Goal: Task Accomplishment & Management: Use online tool/utility

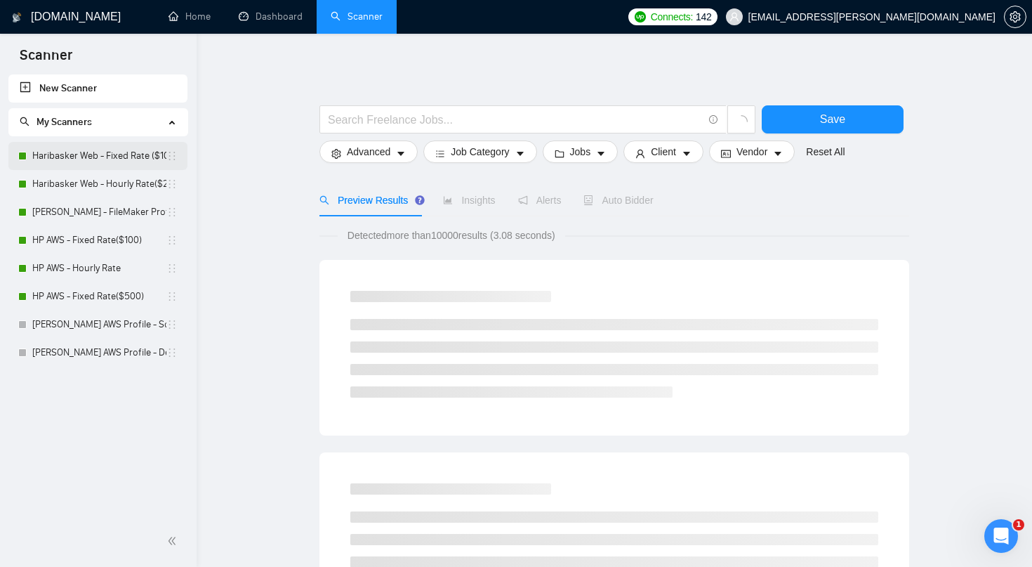
click at [119, 161] on link "Haribasker Web - Fixed Rate ($100)" at bounding box center [99, 156] width 134 height 28
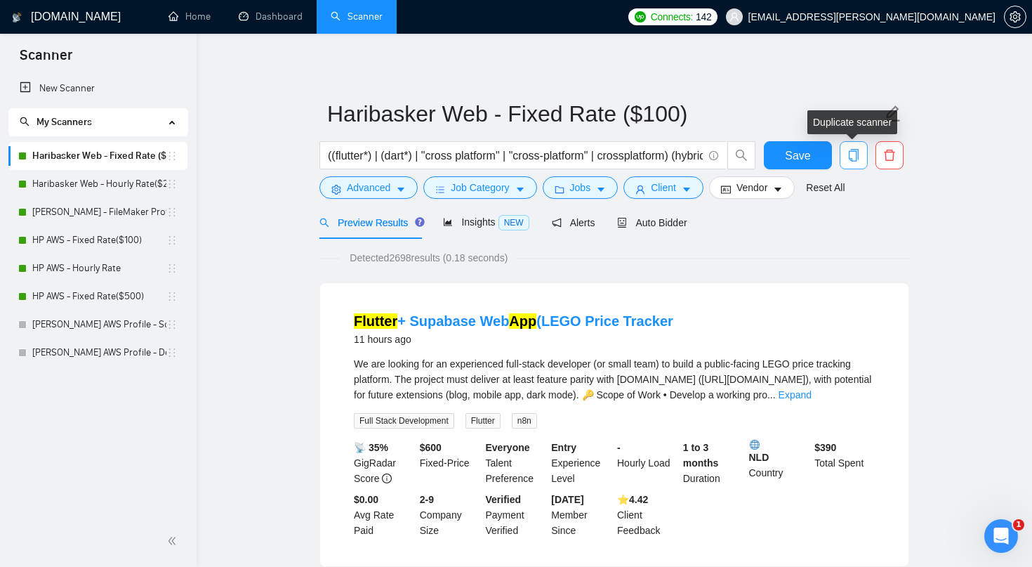
click at [857, 157] on icon "copy" at bounding box center [854, 155] width 10 height 13
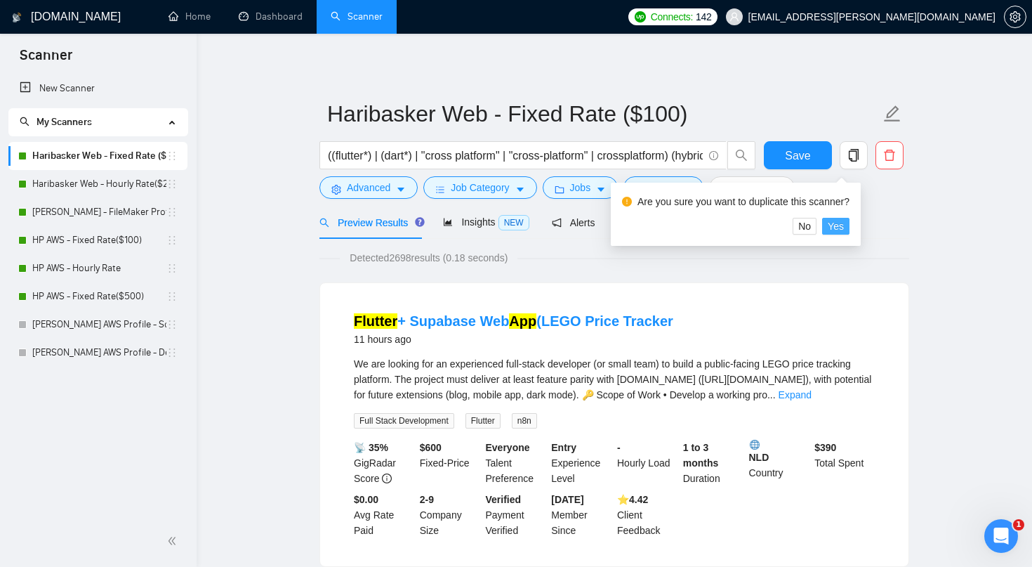
click at [844, 230] on span "Yes" at bounding box center [836, 225] width 16 height 15
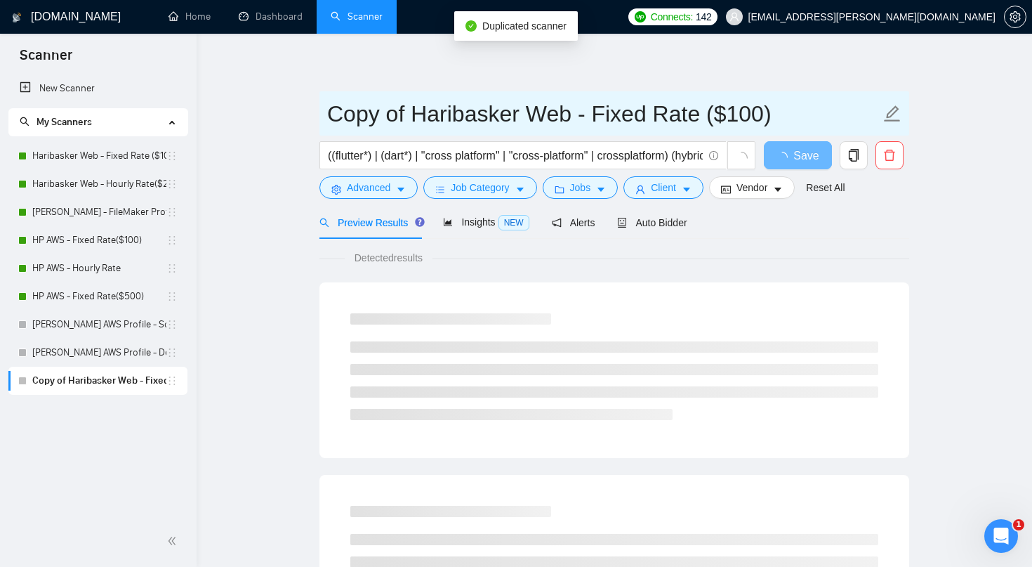
click at [485, 125] on input "Copy of Haribasker Web - Fixed Rate ($100)" at bounding box center [603, 113] width 553 height 35
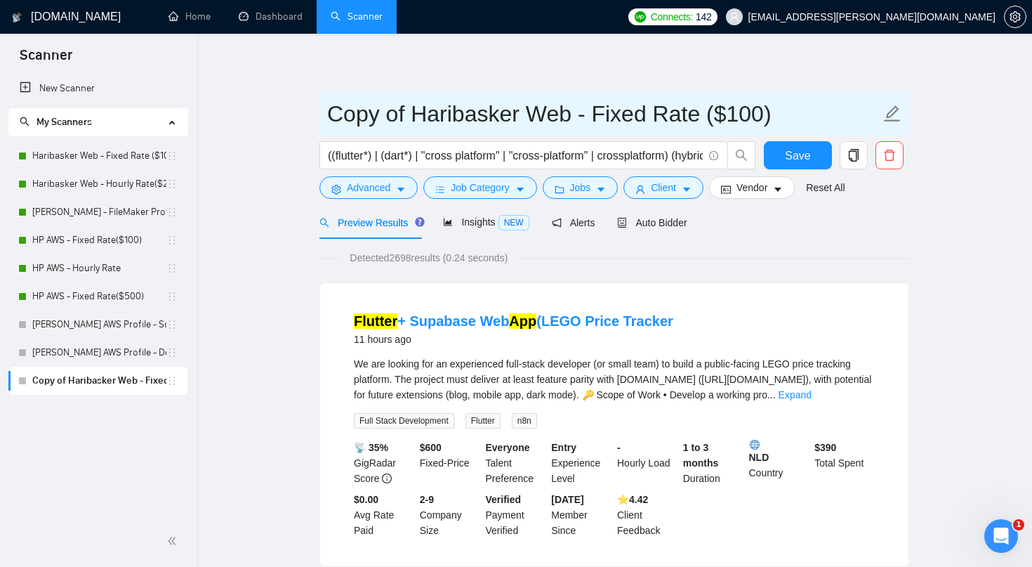
drag, startPoint x: 414, startPoint y: 111, endPoint x: 343, endPoint y: 110, distance: 70.2
click at [343, 110] on input "Copy of Haribasker Web - Fixed Rate ($100)" at bounding box center [603, 113] width 553 height 35
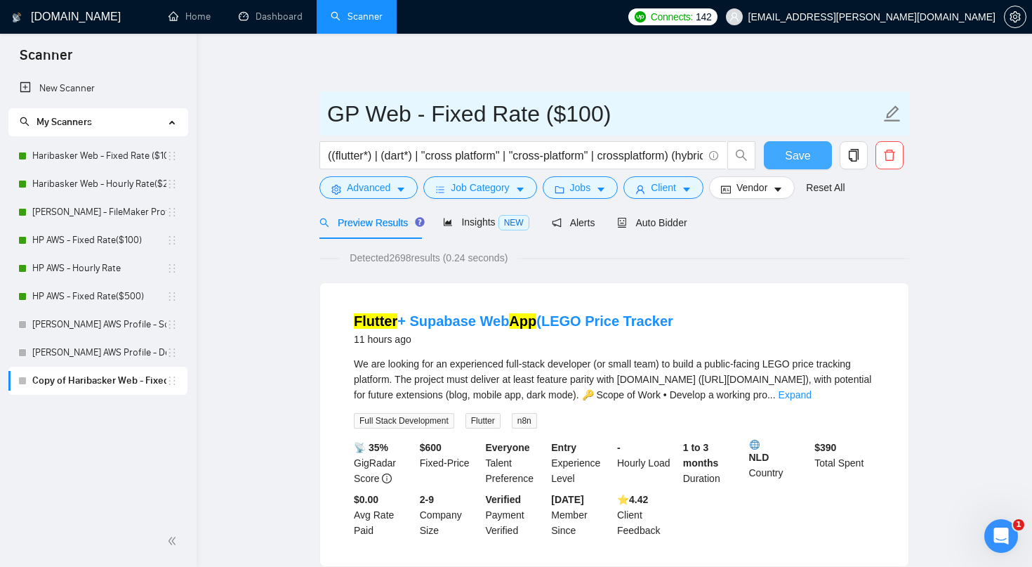
type input "GP Web - Fixed Rate ($100)"
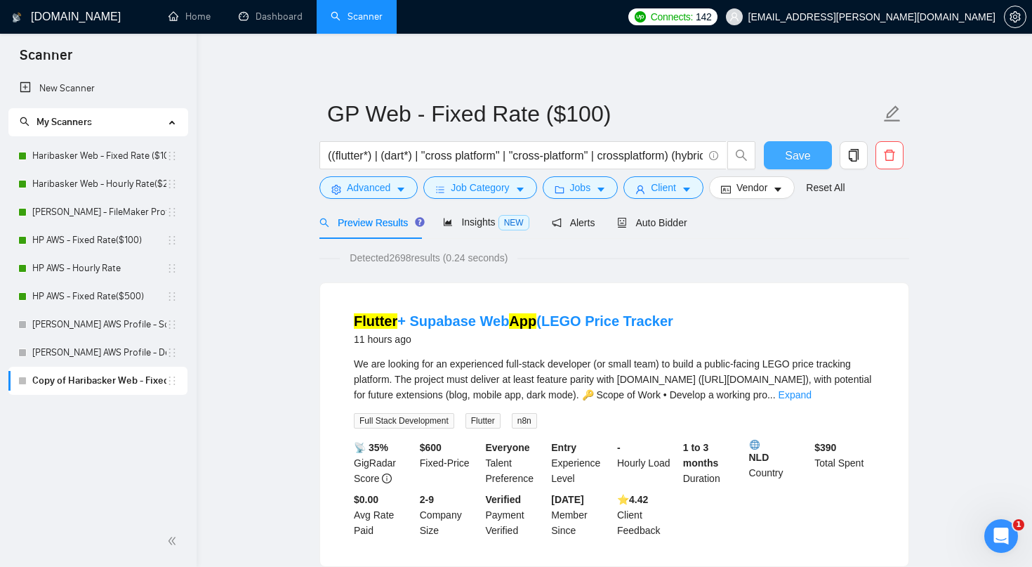
click at [775, 155] on button "Save" at bounding box center [798, 155] width 68 height 28
click at [137, 185] on link "Haribasker Web - Hourly Rate($25)" at bounding box center [99, 184] width 134 height 28
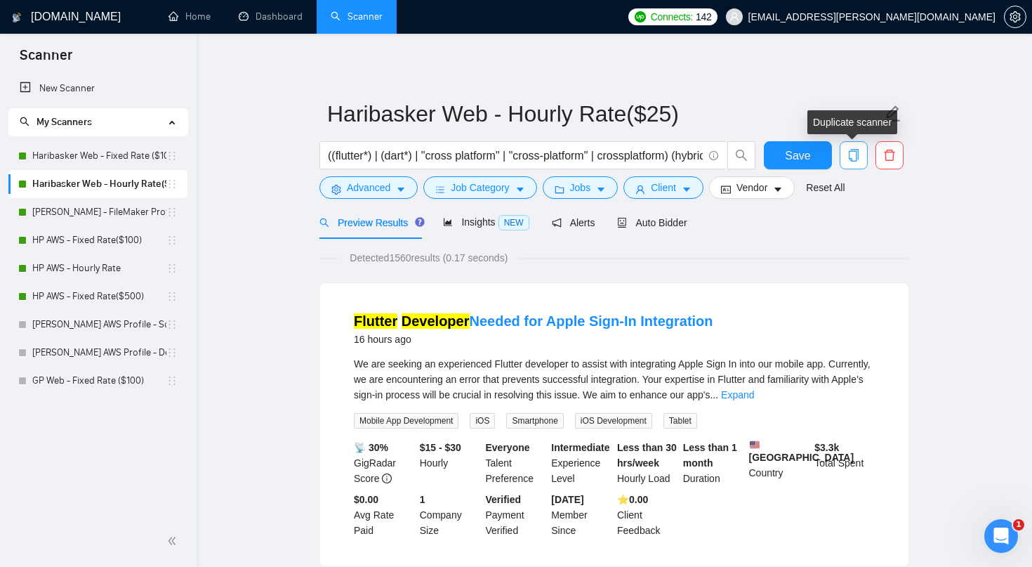
click at [852, 153] on icon "copy" at bounding box center [853, 155] width 13 height 13
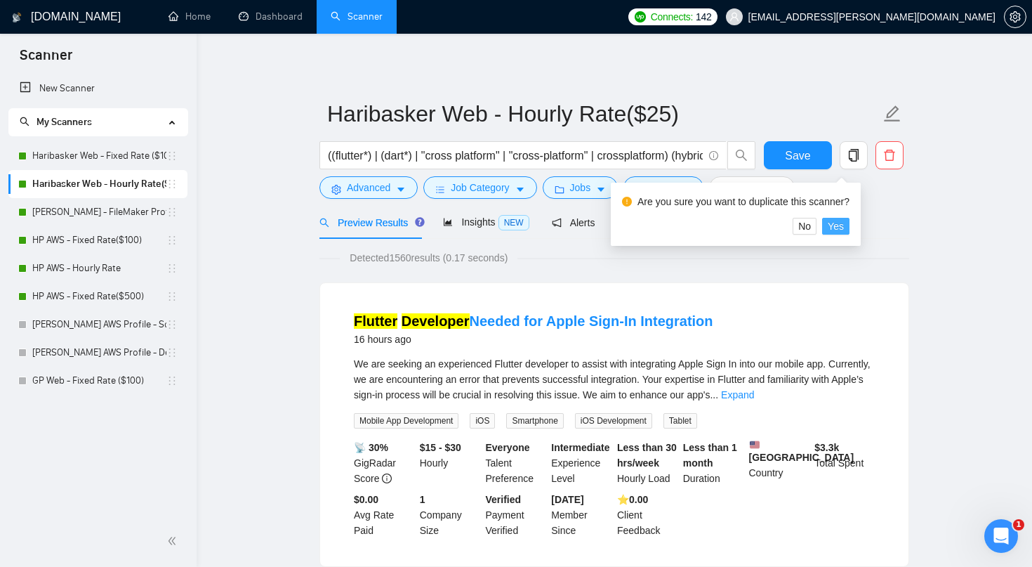
click at [844, 225] on span "Yes" at bounding box center [836, 225] width 16 height 15
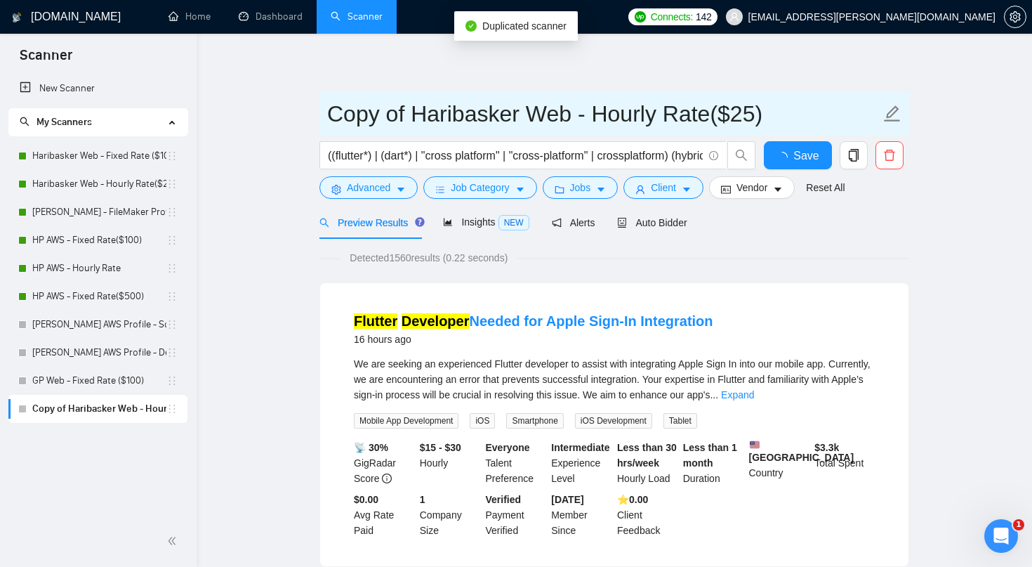
click at [548, 125] on input "Copy of Haribasker Web - Hourly Rate($25)" at bounding box center [603, 113] width 553 height 35
drag, startPoint x: 409, startPoint y: 110, endPoint x: 315, endPoint y: 105, distance: 93.5
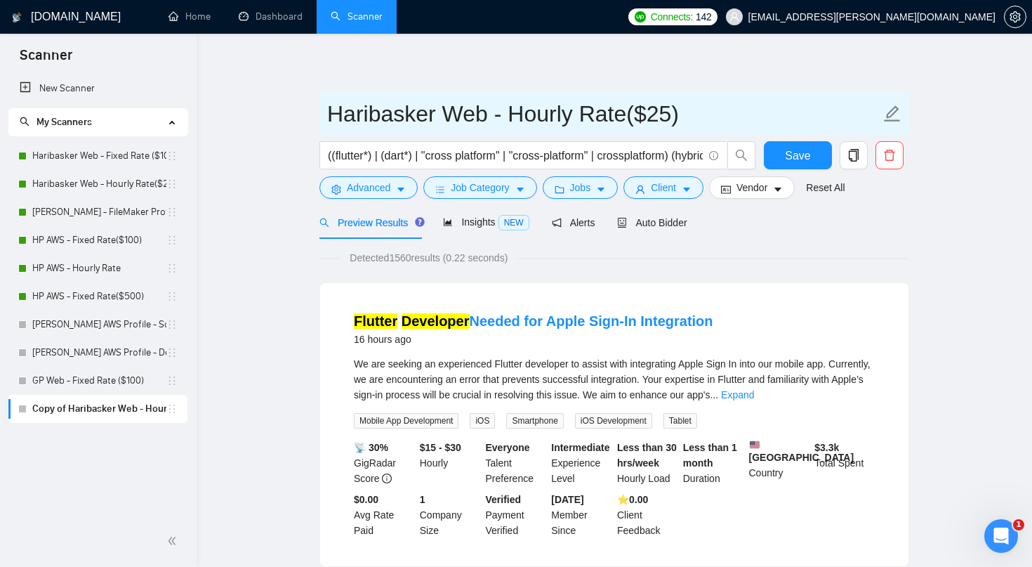
drag, startPoint x: 435, startPoint y: 116, endPoint x: 314, endPoint y: 86, distance: 125.0
type input "GP Web - Hourly Rate($25)"
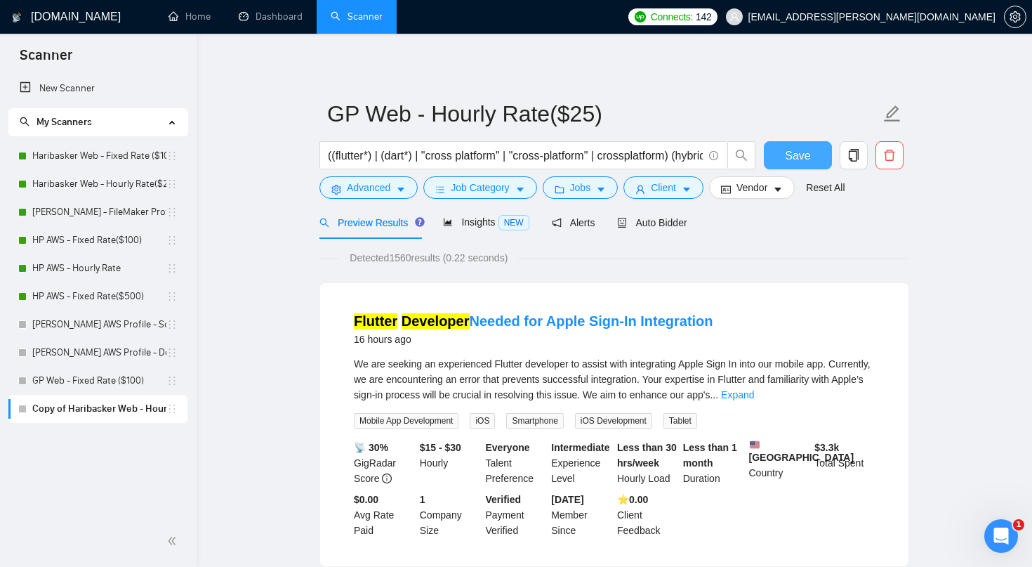
click at [789, 157] on span "Save" at bounding box center [797, 156] width 25 height 18
